Goal: Check status

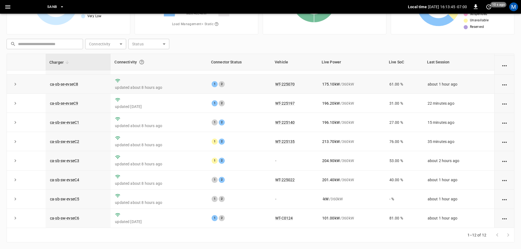
scroll to position [76, 0]
click at [74, 161] on link "ca-sb-sw-evseC3" at bounding box center [64, 160] width 31 height 7
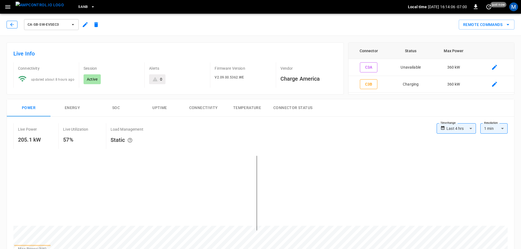
click at [13, 25] on icon "button" at bounding box center [11, 24] width 5 height 5
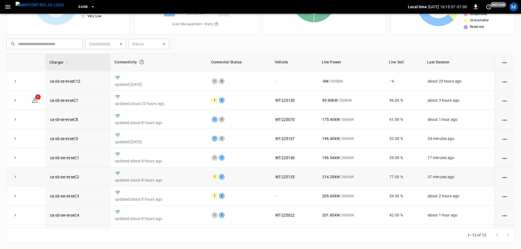
scroll to position [76, 0]
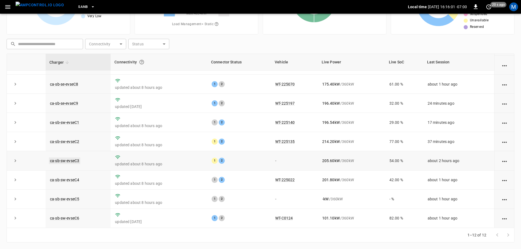
click at [75, 158] on link "ca-sb-sw-evseC3" at bounding box center [64, 160] width 31 height 7
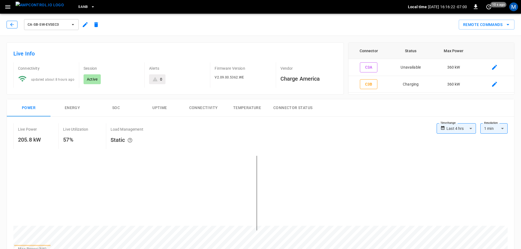
click at [11, 26] on icon "button" at bounding box center [11, 24] width 5 height 5
